Goal: Information Seeking & Learning: Learn about a topic

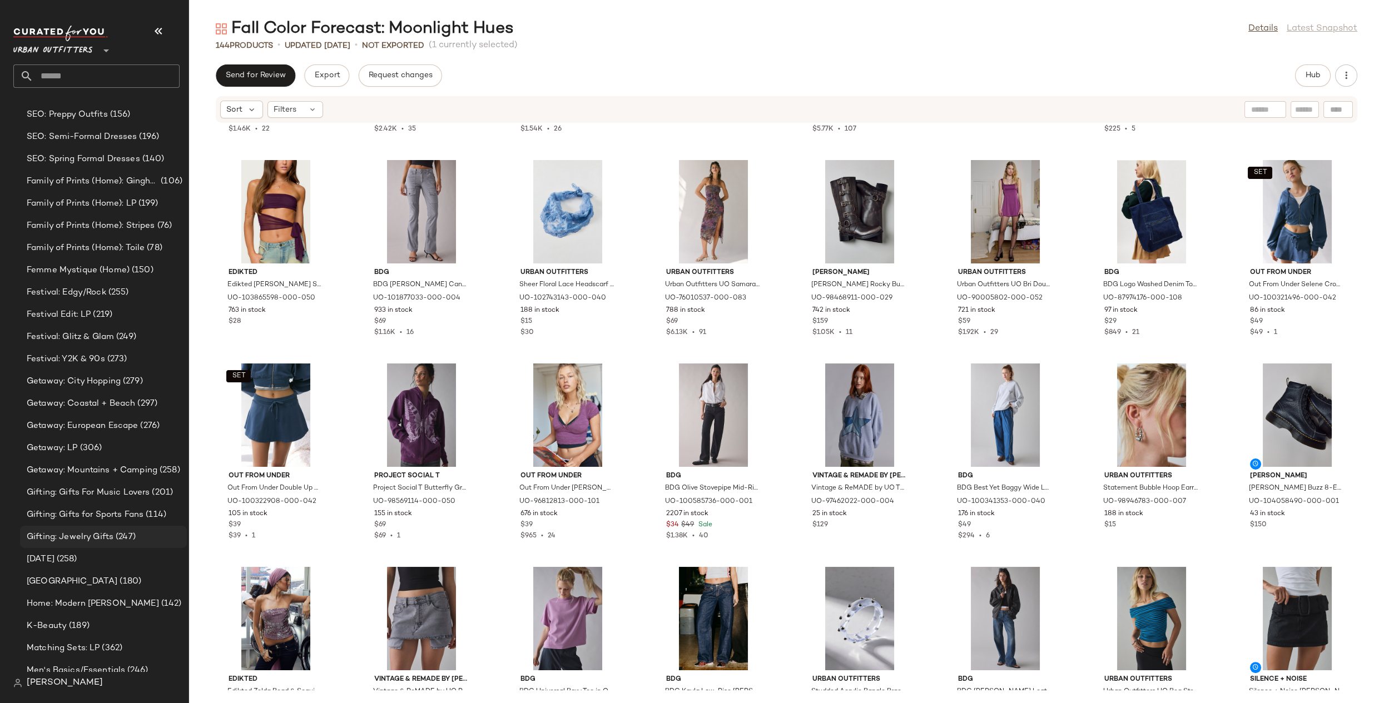
scroll to position [2671, 0]
click at [140, 514] on span "Gifting: Gifts for Sports Fans" at bounding box center [85, 514] width 117 height 13
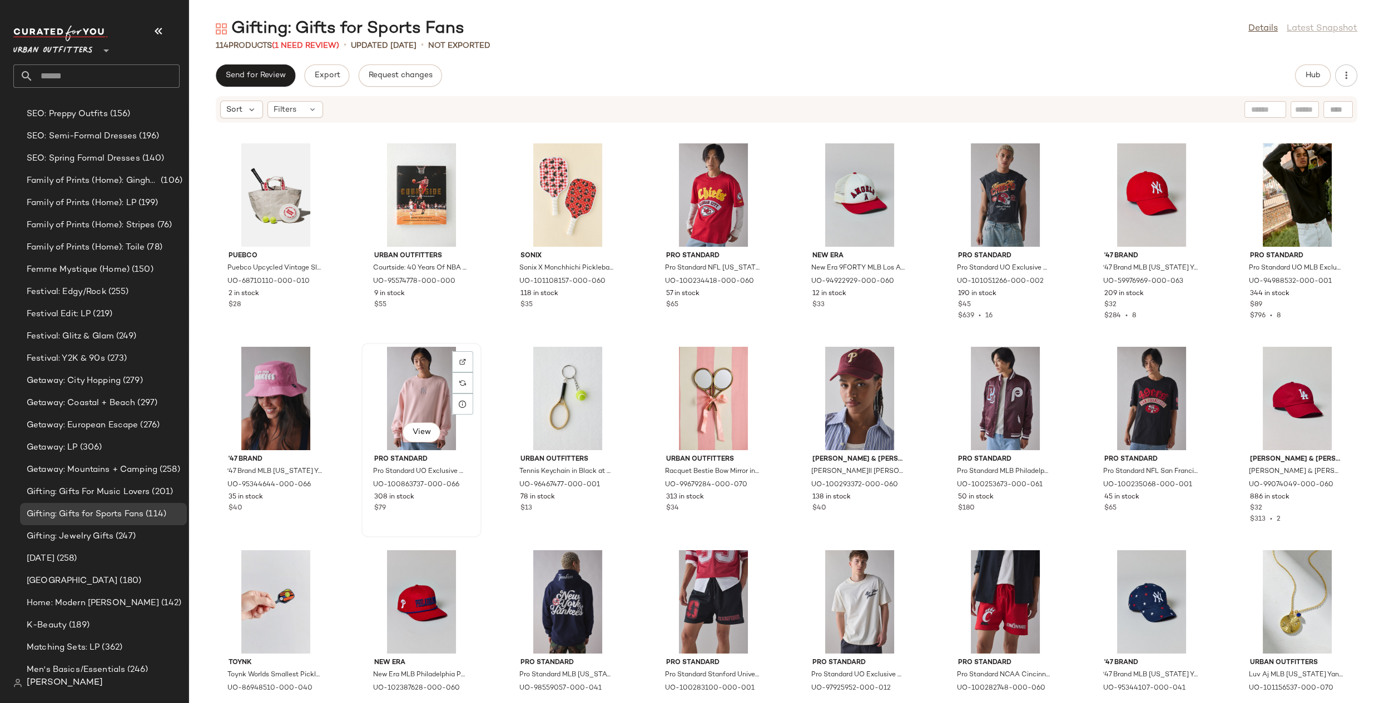
scroll to position [1011, 0]
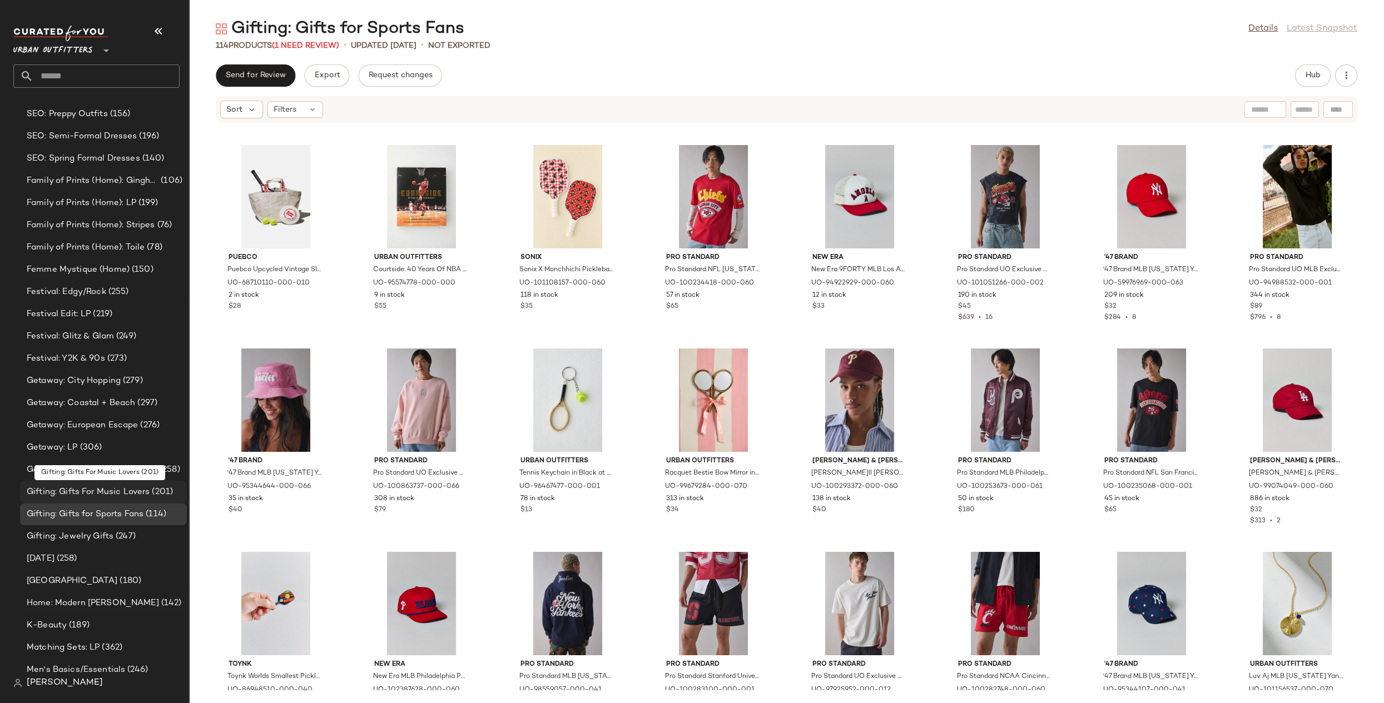
click at [126, 487] on span "Gifting: Gifts For Music Lovers" at bounding box center [88, 492] width 123 height 13
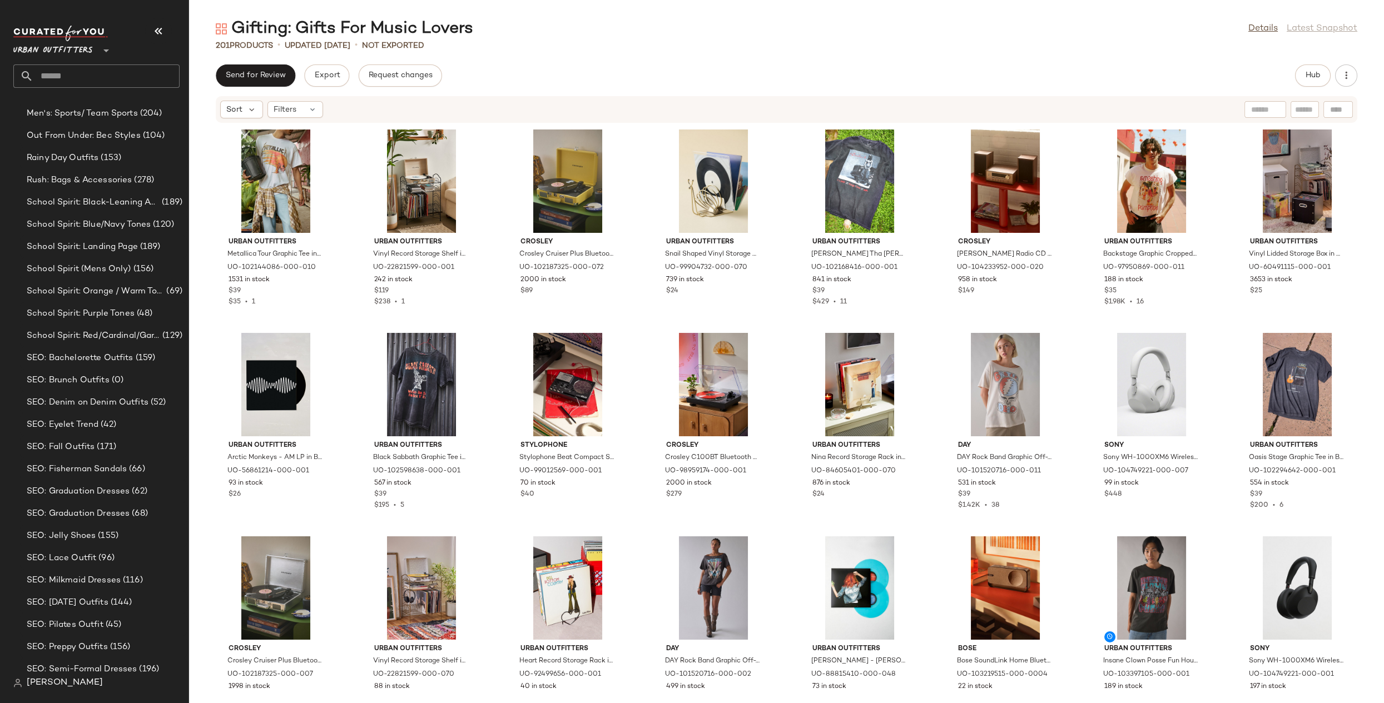
scroll to position [3280, 0]
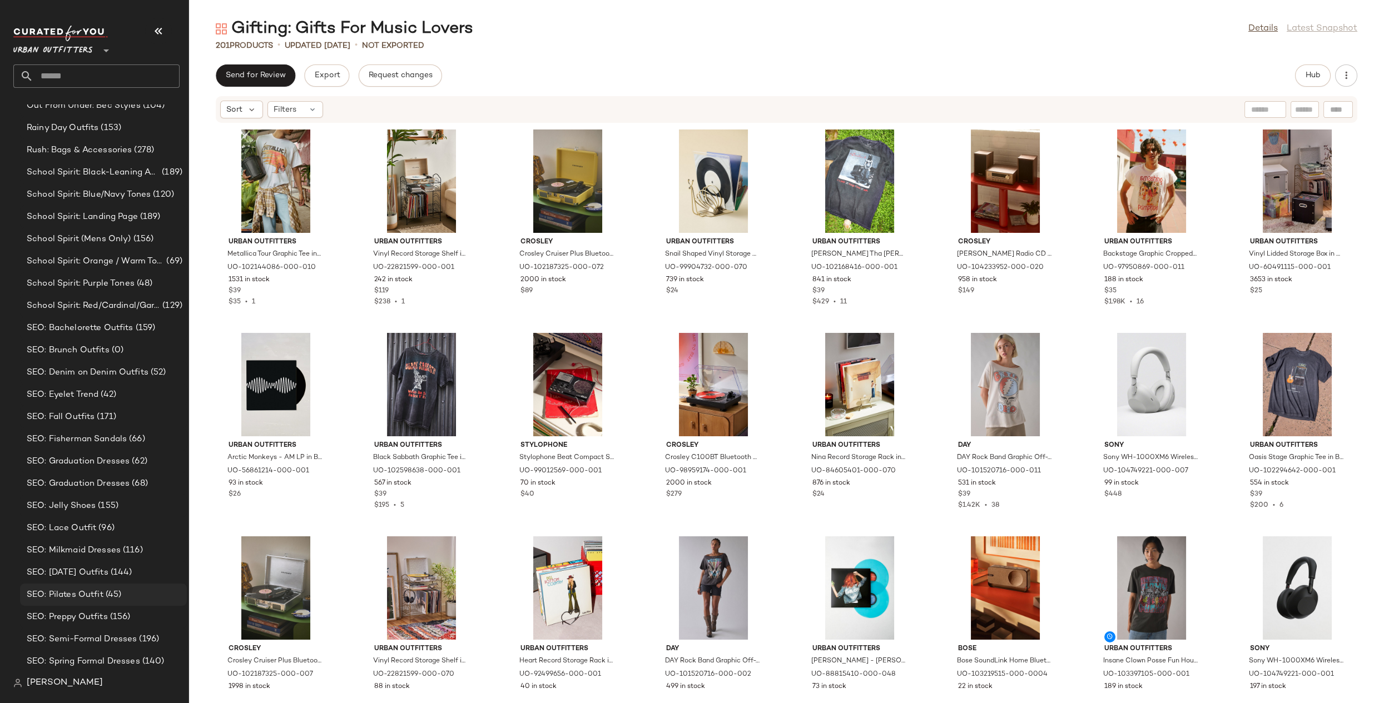
click at [117, 551] on span "(45)" at bounding box center [112, 595] width 18 height 13
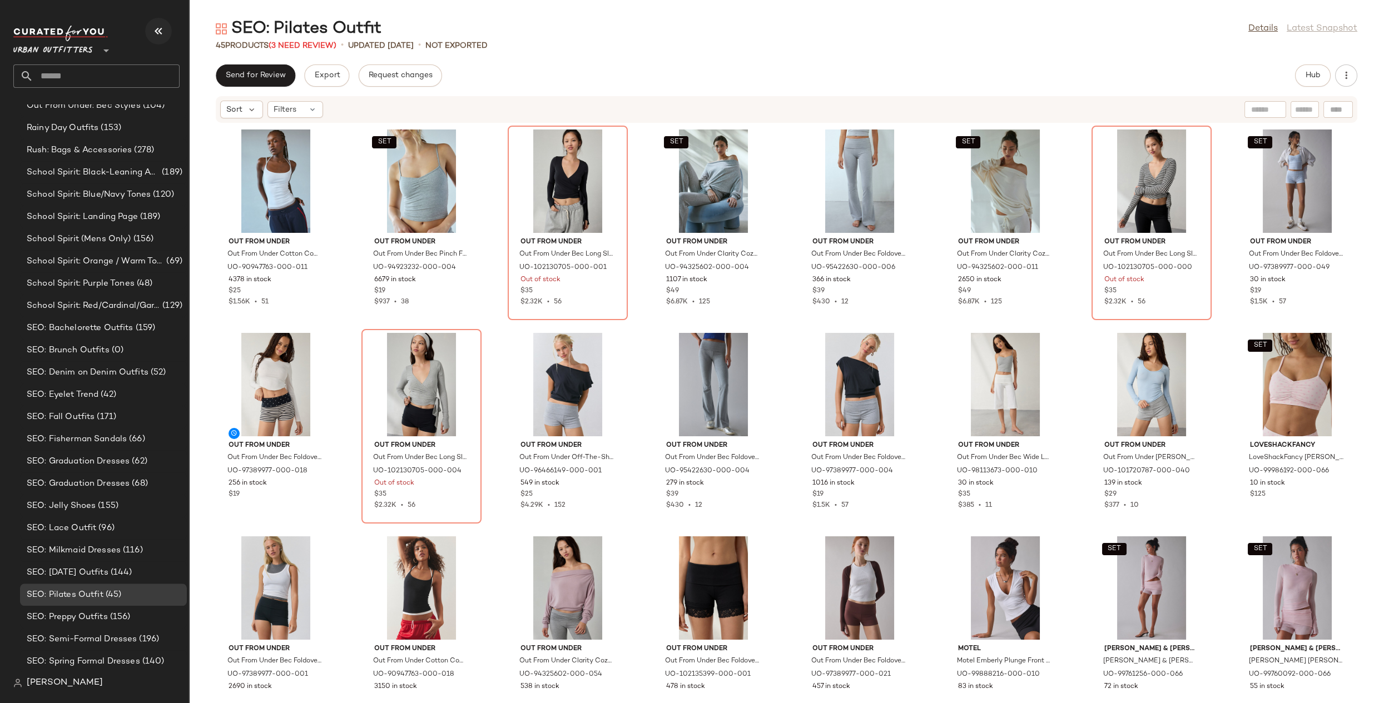
click at [146, 29] on button "button" at bounding box center [158, 31] width 27 height 27
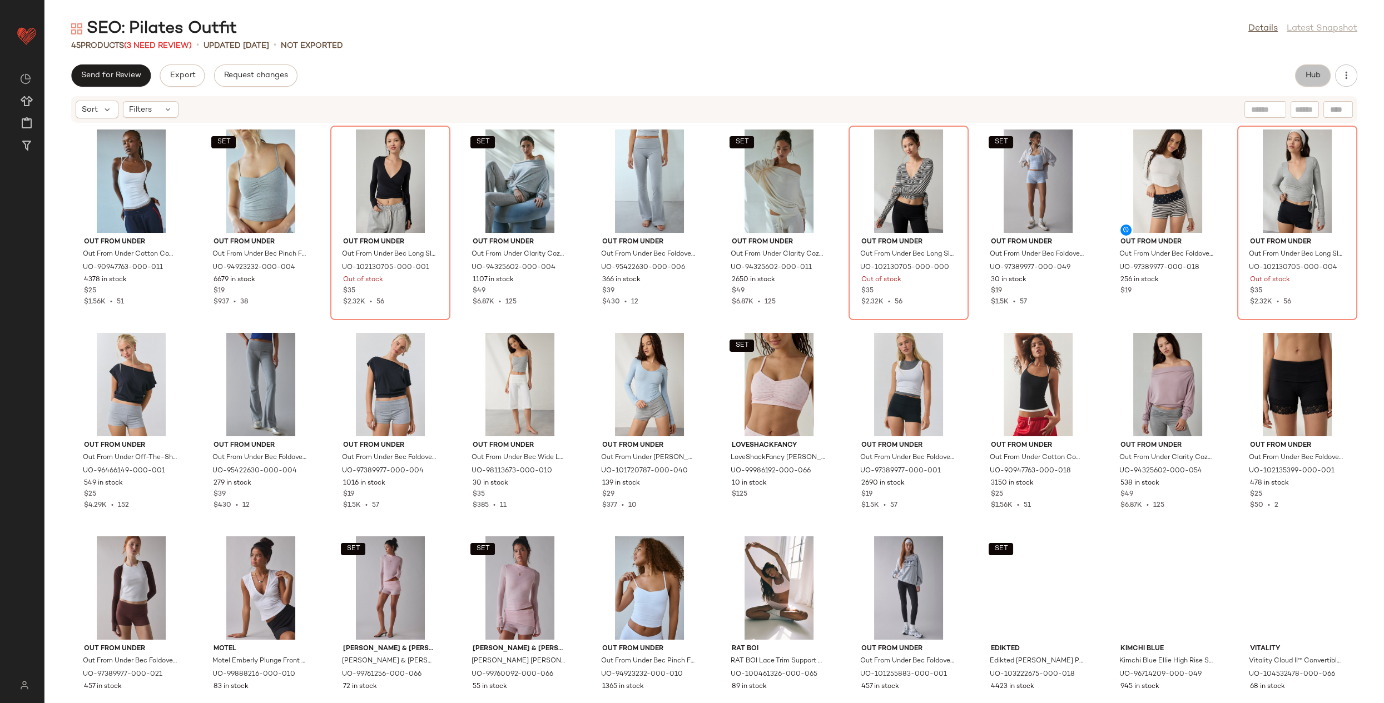
click at [902, 78] on span "Hub" at bounding box center [1313, 75] width 16 height 9
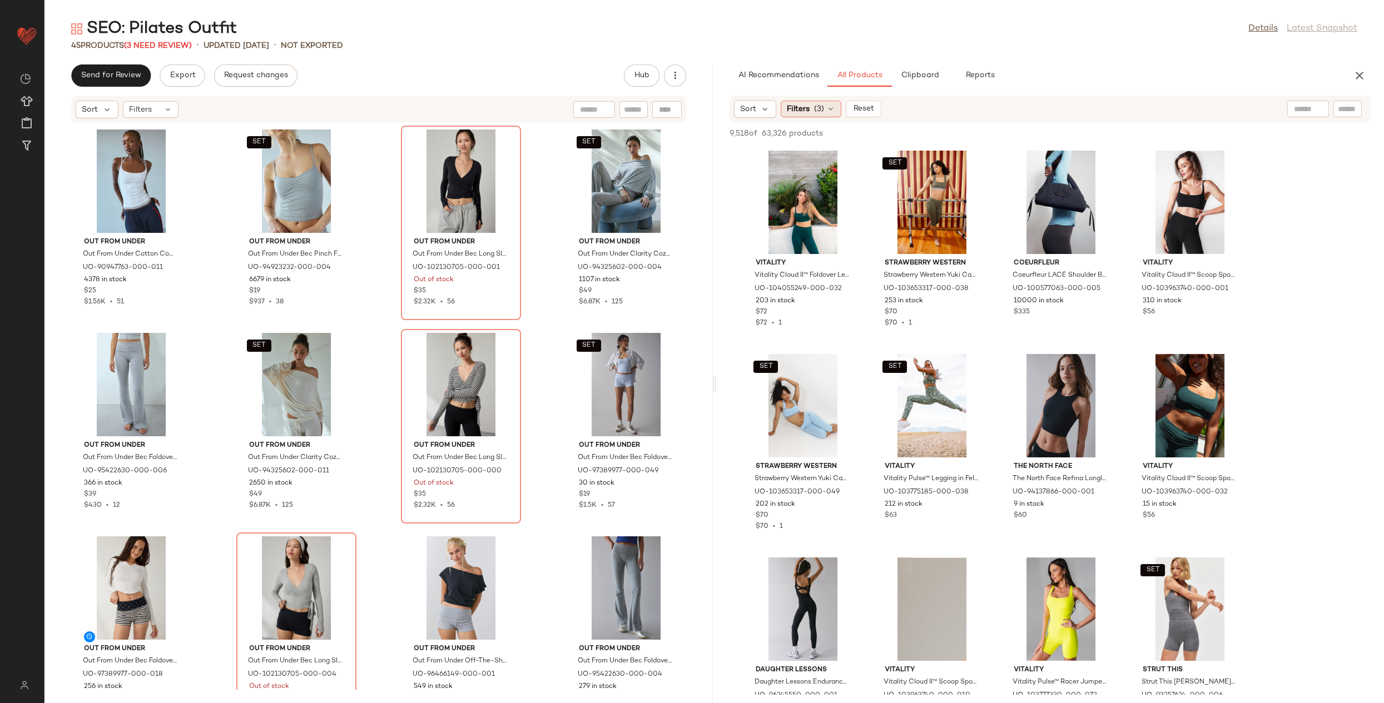
click at [825, 107] on div "Filters (3)" at bounding box center [811, 109] width 61 height 17
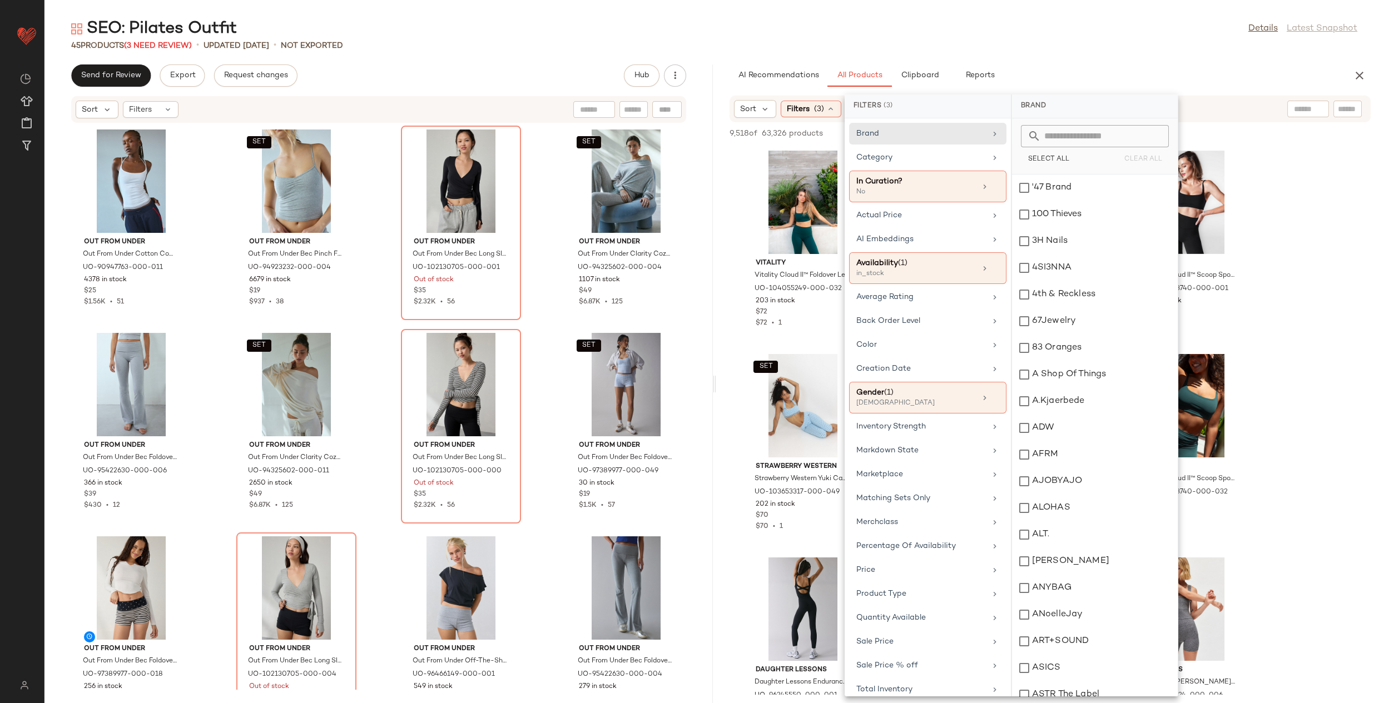
click at [902, 95] on div "Filters (3)" at bounding box center [928, 107] width 166 height 24
drag, startPoint x: 1080, startPoint y: 82, endPoint x: 963, endPoint y: 110, distance: 120.0
click at [902, 82] on div "AI Recommendations All Products Clipboard Reports" at bounding box center [1033, 76] width 606 height 22
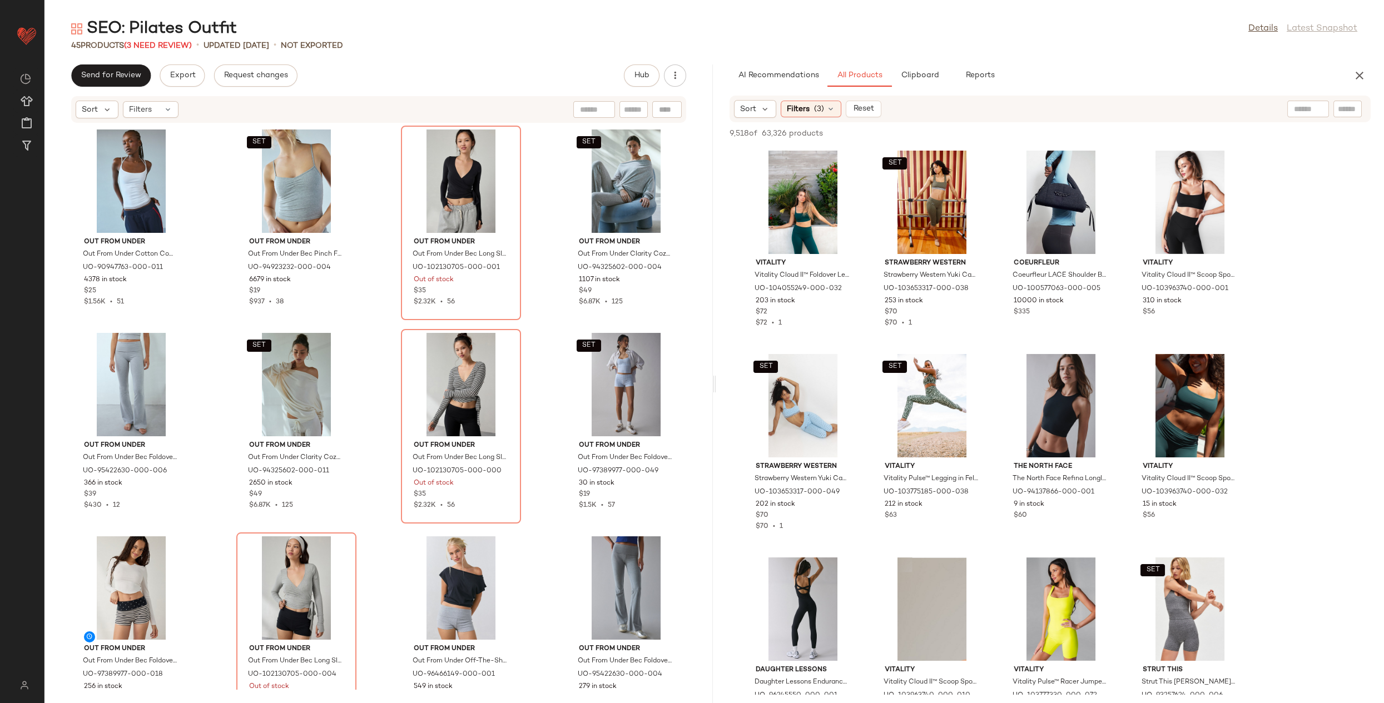
drag, startPoint x: 1107, startPoint y: 102, endPoint x: 944, endPoint y: 117, distance: 163.7
click at [902, 102] on div "Sort Filters (3) Reset" at bounding box center [978, 109] width 488 height 18
click at [872, 107] on span "Reset" at bounding box center [863, 109] width 21 height 9
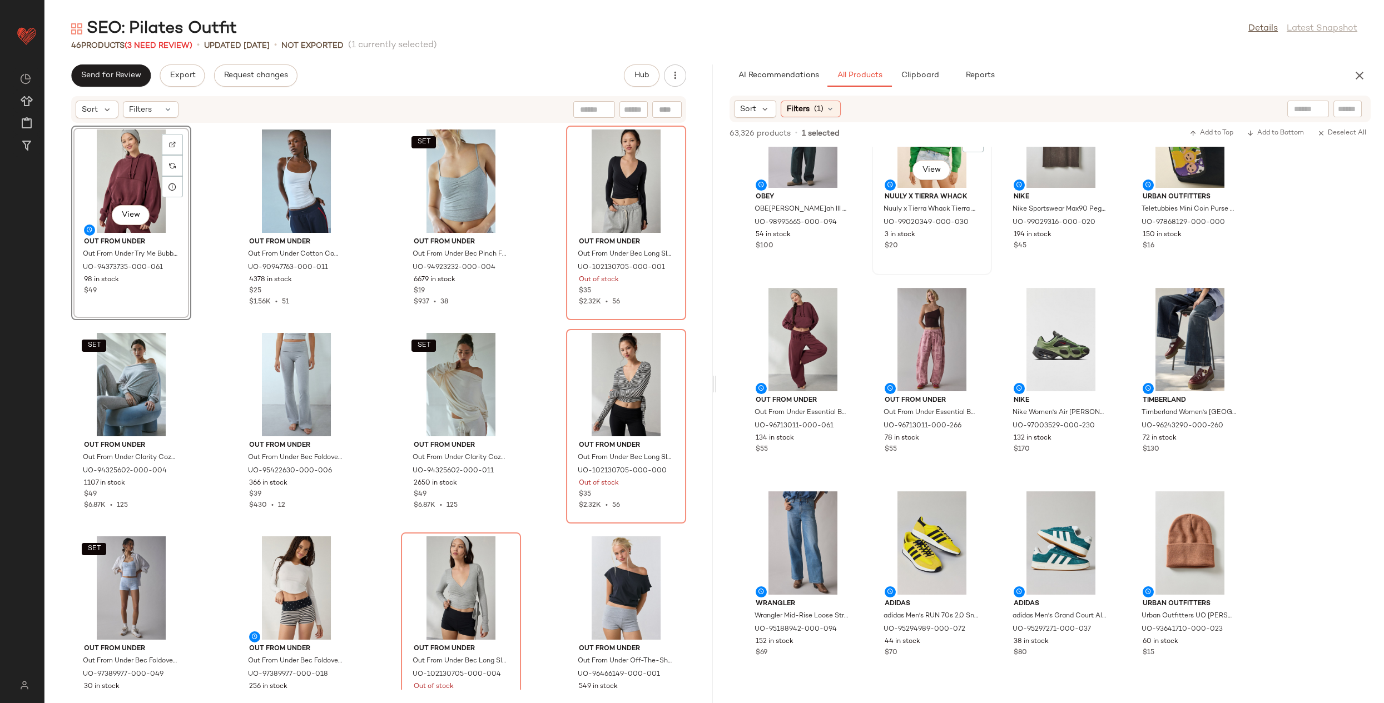
scroll to position [798, 0]
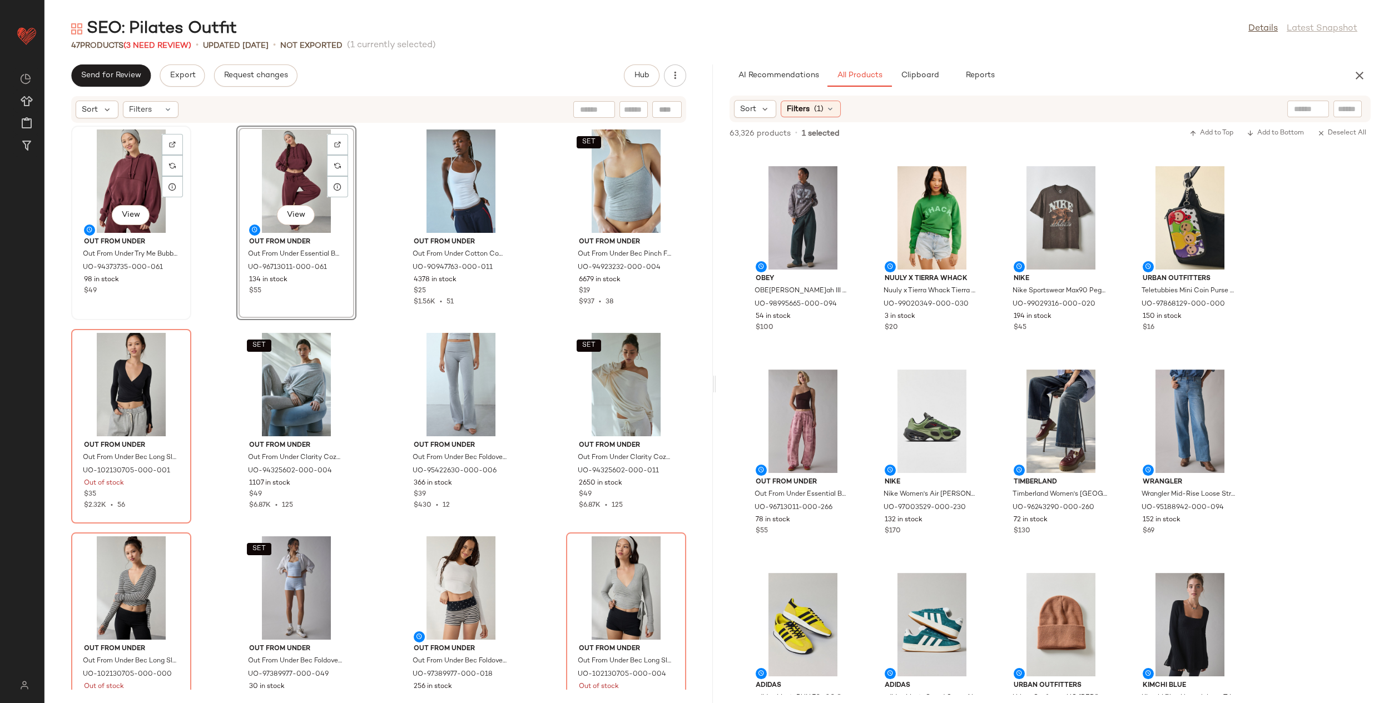
click at [117, 169] on div "View" at bounding box center [131, 181] width 112 height 103
click at [291, 174] on div "View" at bounding box center [296, 181] width 112 height 103
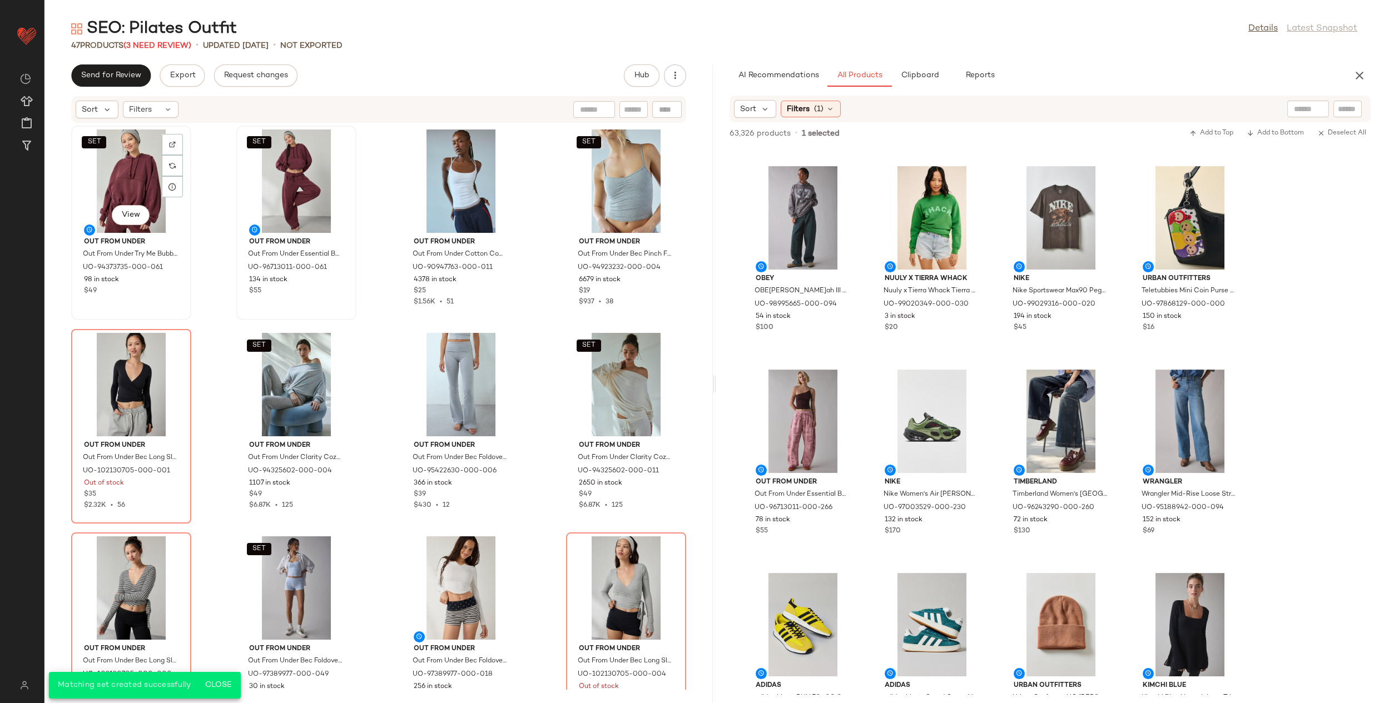
click at [109, 166] on div "SET View" at bounding box center [131, 181] width 112 height 103
click at [280, 167] on div "SET View" at bounding box center [296, 181] width 112 height 103
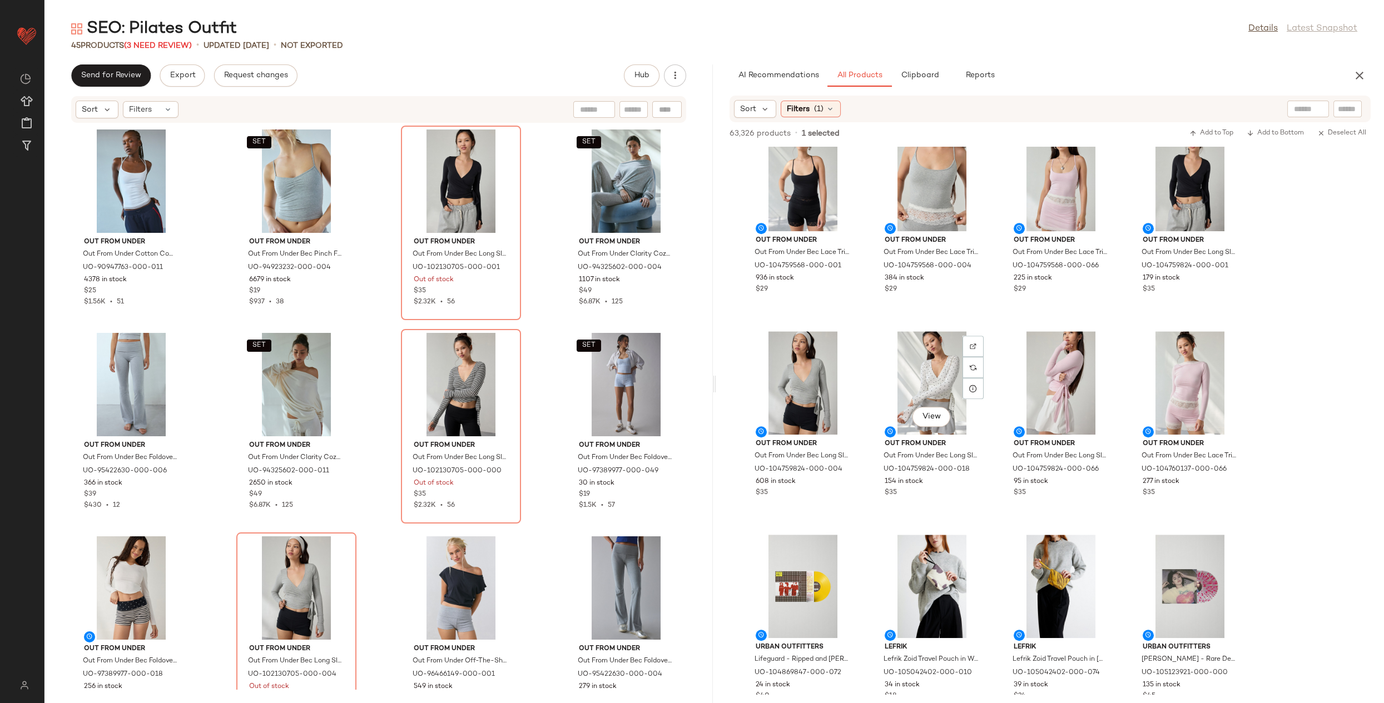
scroll to position [2878, 0]
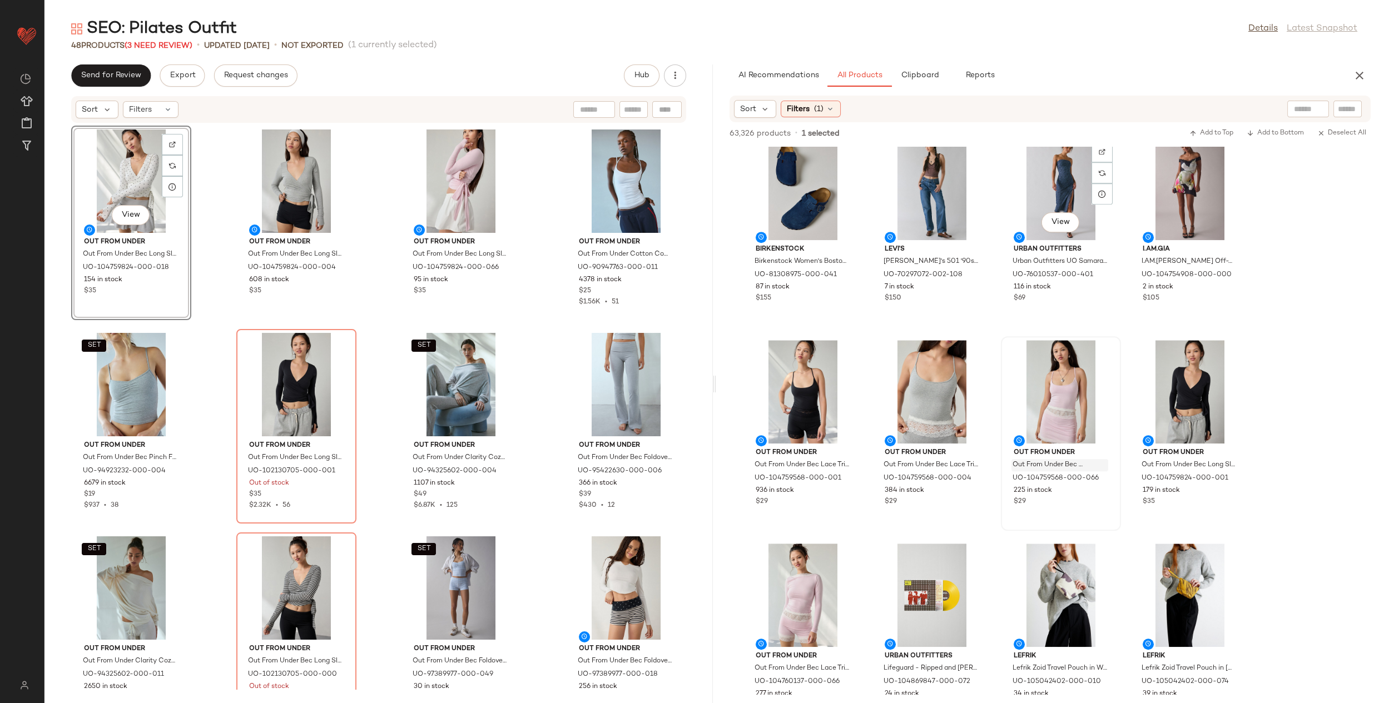
scroll to position [2662, 0]
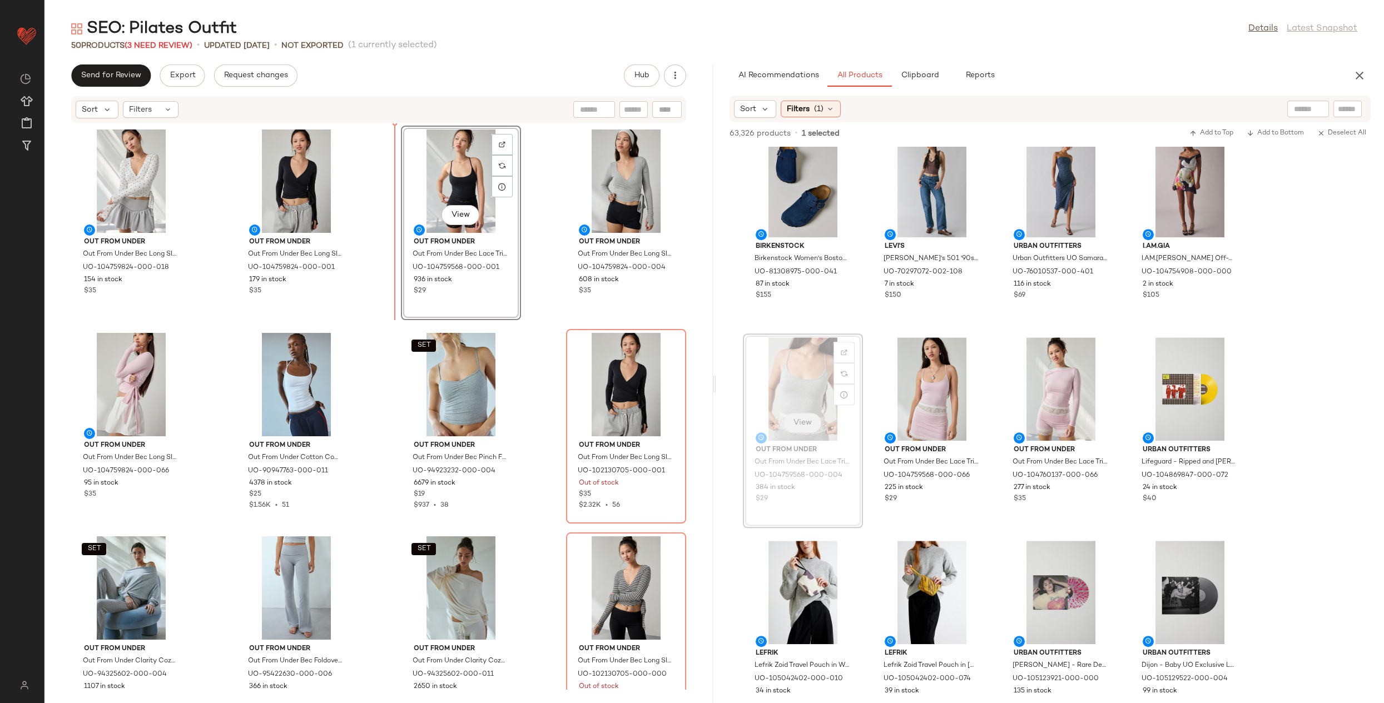
drag, startPoint x: 766, startPoint y: 425, endPoint x: 802, endPoint y: 427, distance: 36.2
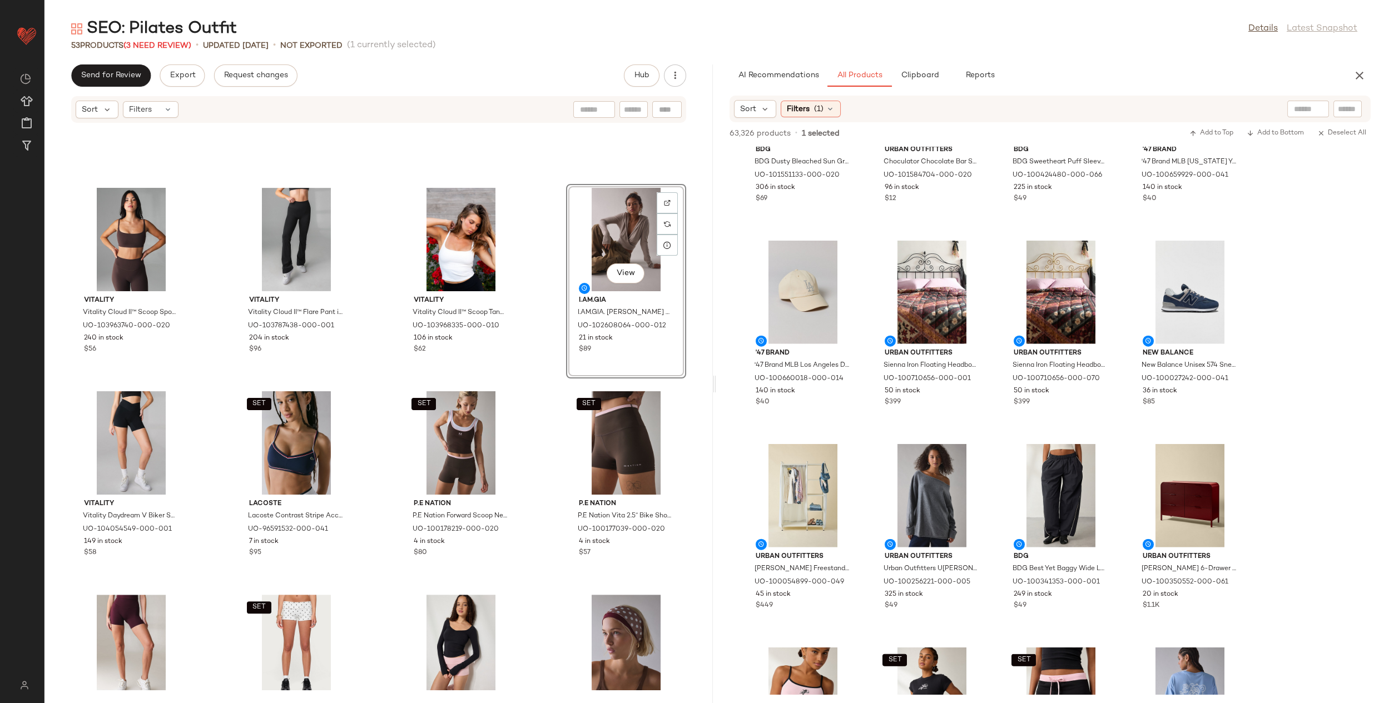
scroll to position [8263, 0]
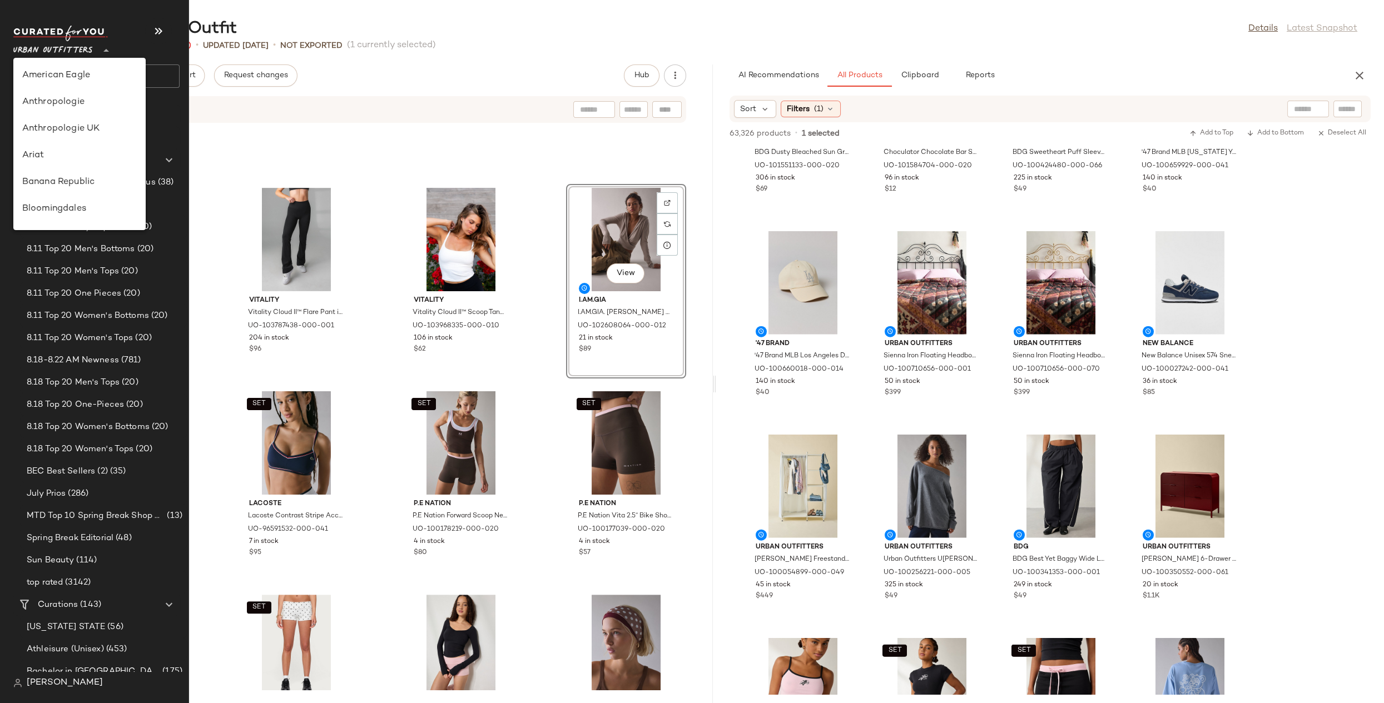
click at [51, 48] on span "Urban Outfitters" at bounding box center [53, 48] width 80 height 20
click at [34, 101] on div "PacSun" at bounding box center [79, 103] width 115 height 13
type input "**"
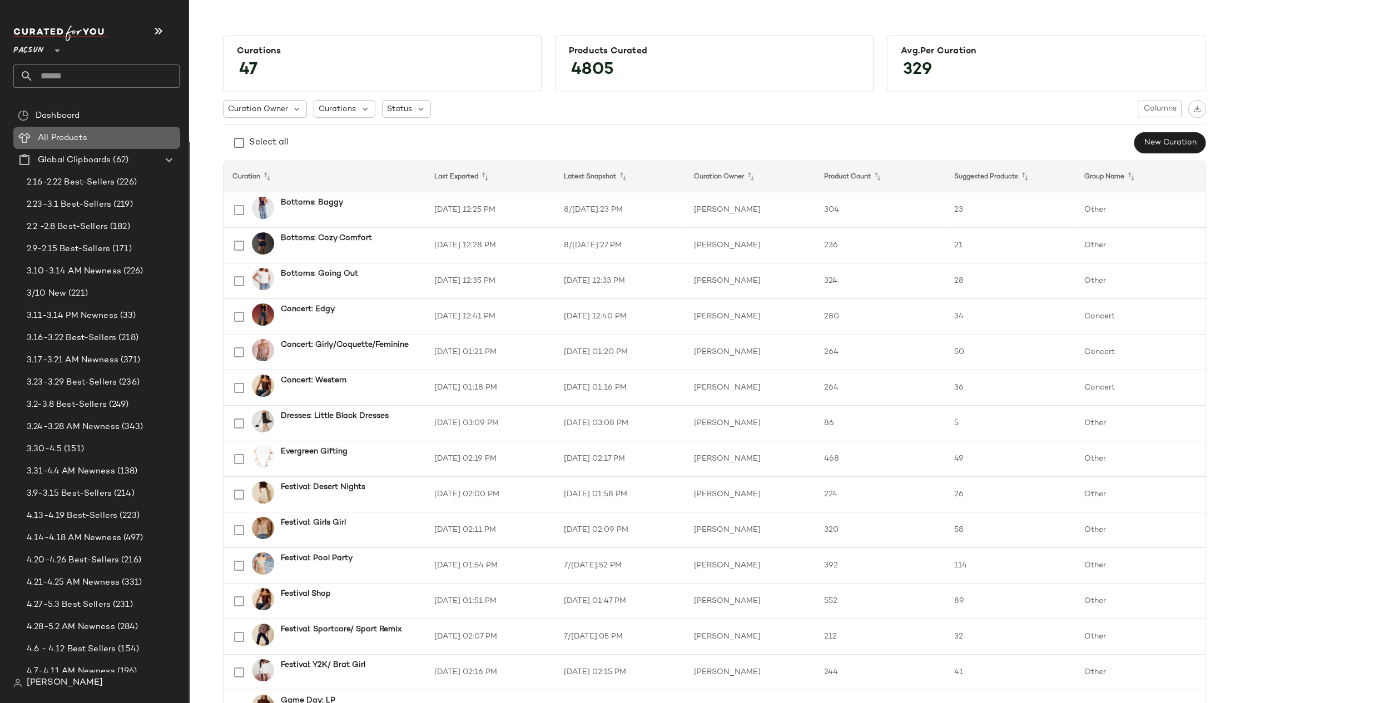
click at [62, 138] on span "All Products" at bounding box center [62, 138] width 49 height 13
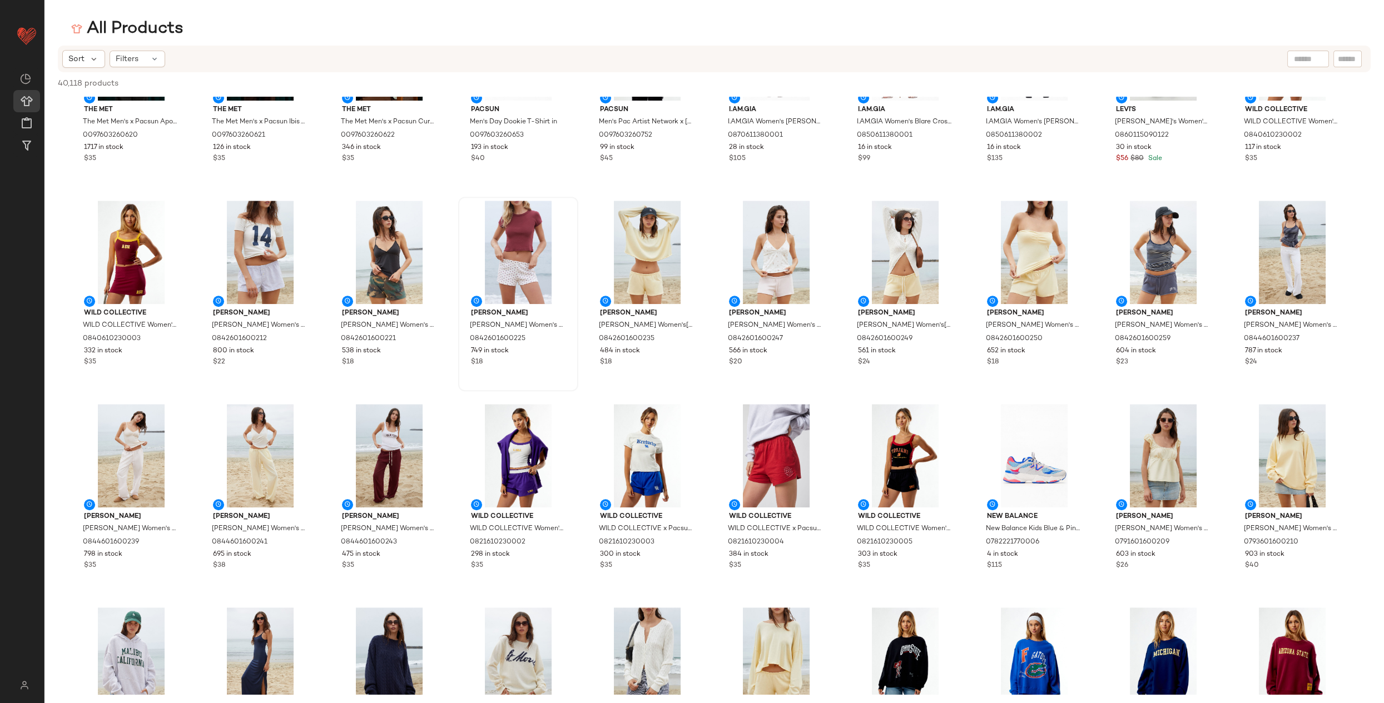
scroll to position [2541, 0]
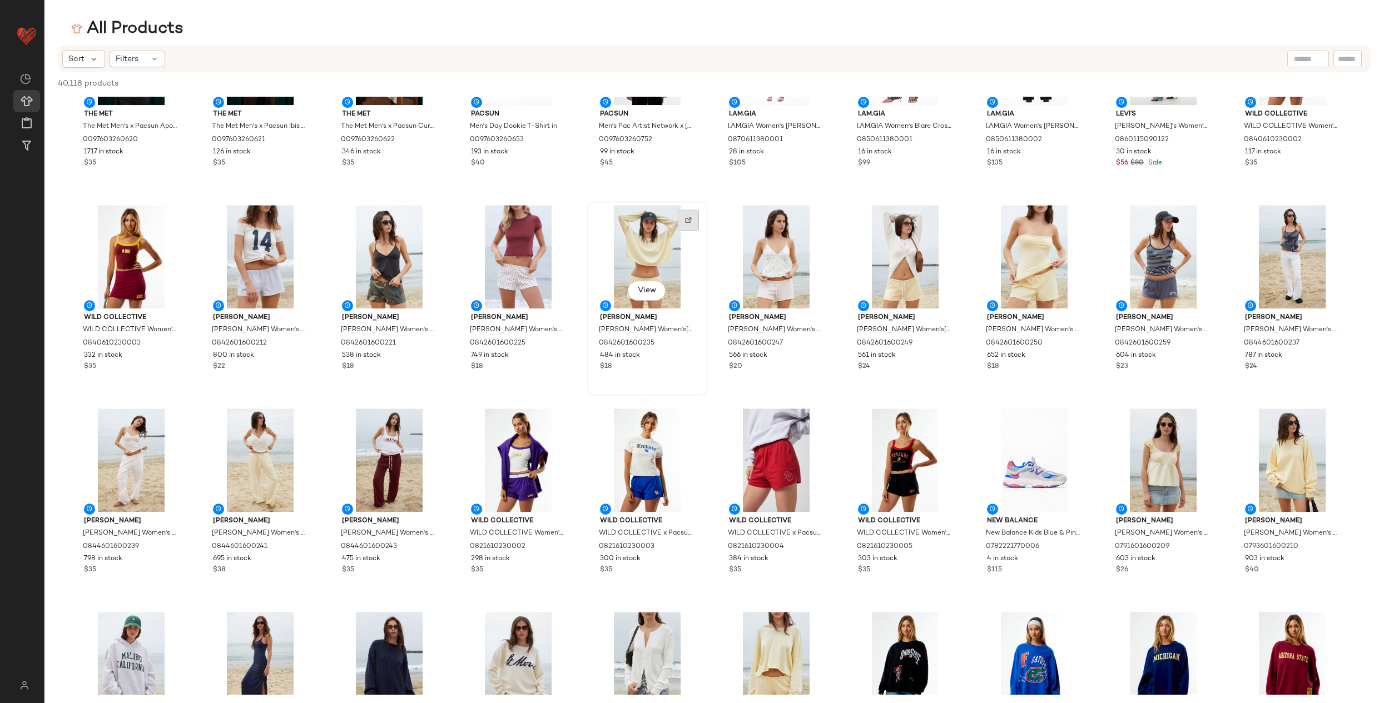
click at [699, 231] on div at bounding box center [688, 220] width 21 height 21
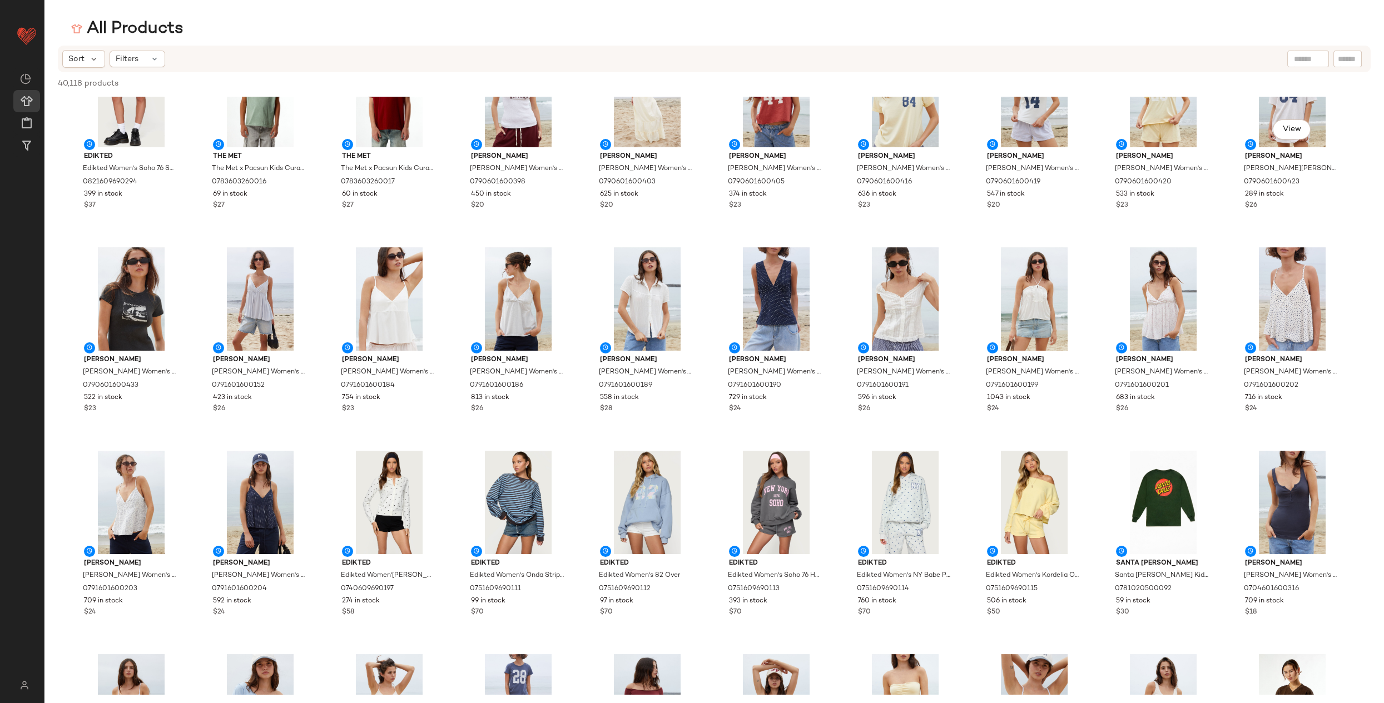
scroll to position [670, 0]
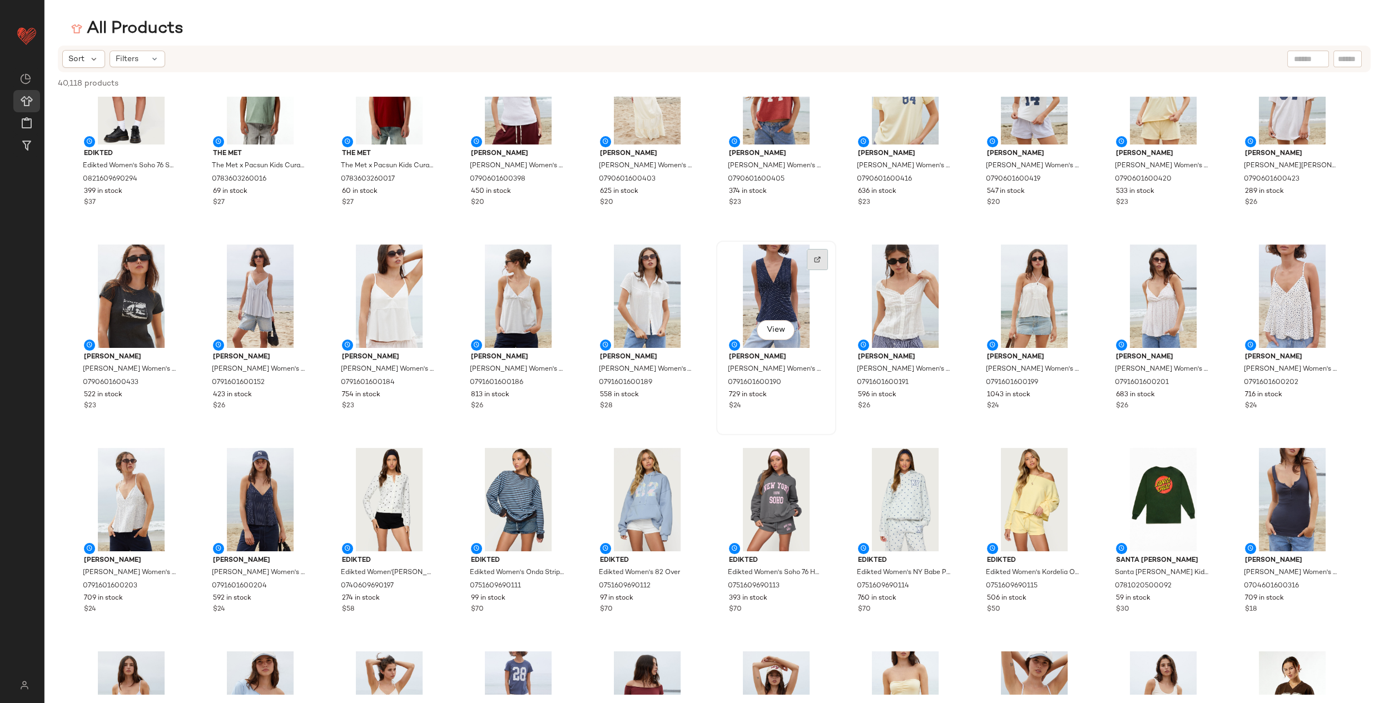
click at [807, 270] on div at bounding box center [817, 259] width 21 height 21
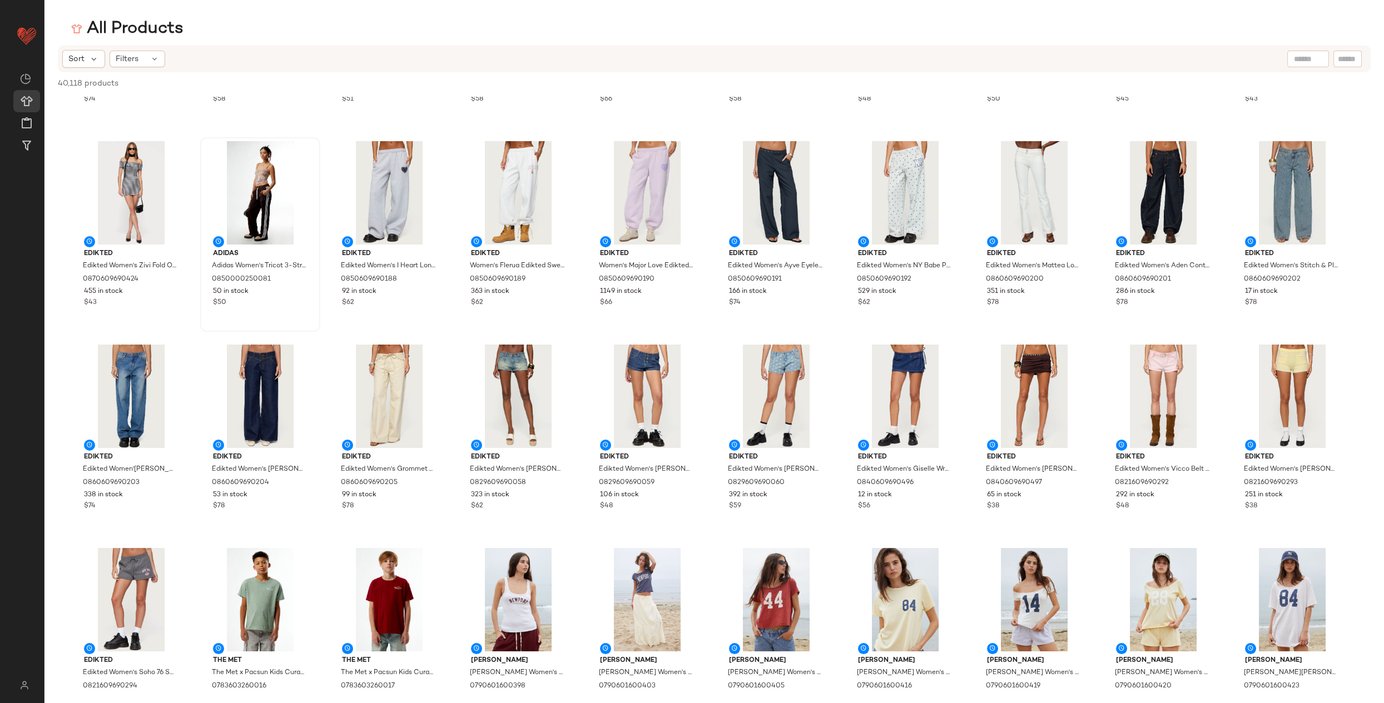
scroll to position [0, 0]
